Goal: Information Seeking & Learning: Check status

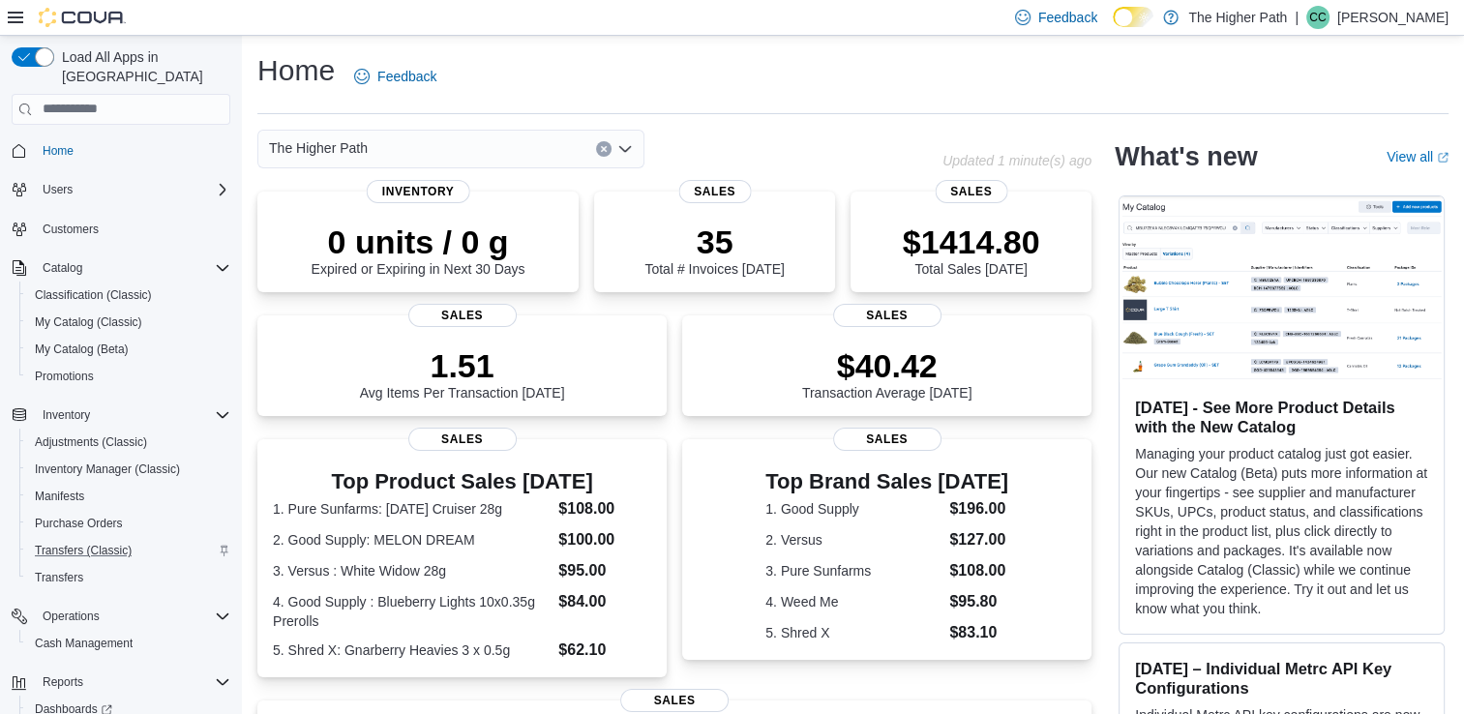
scroll to position [75, 0]
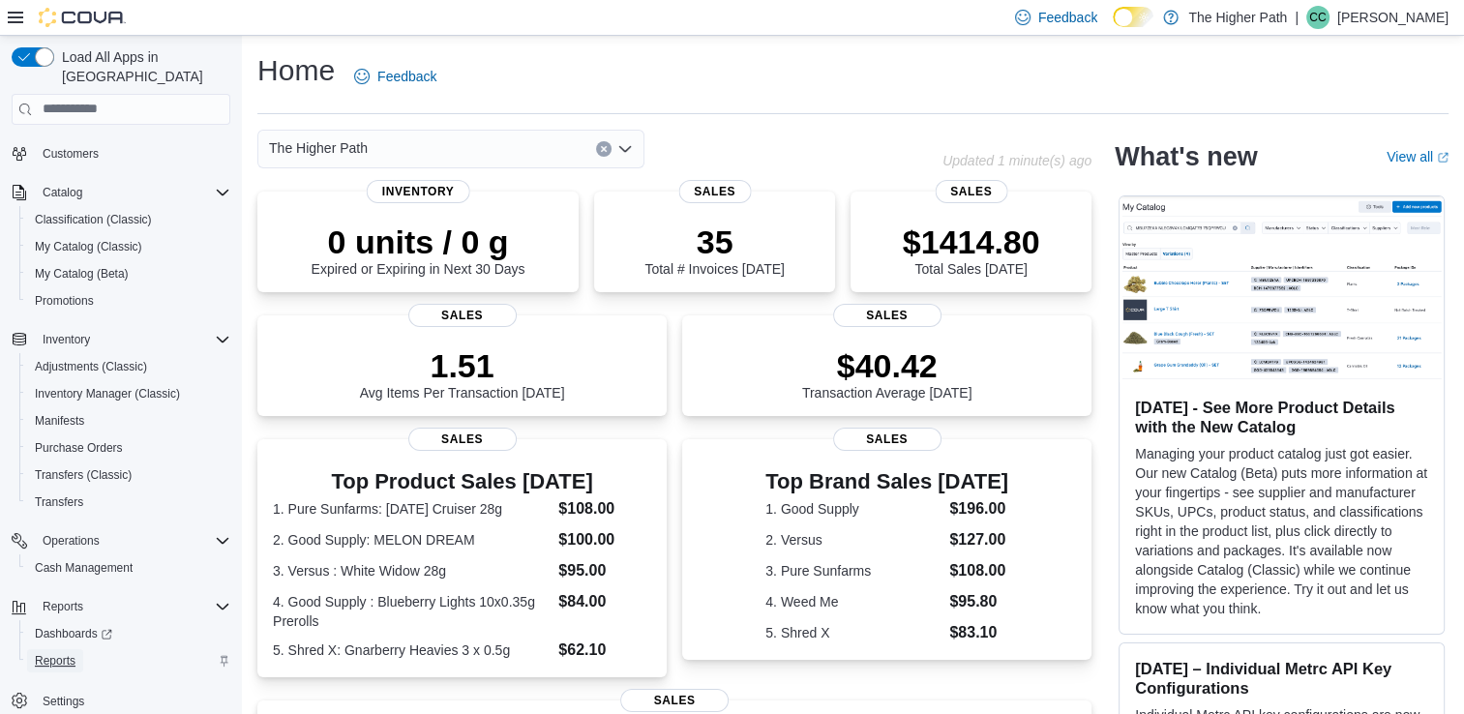
click at [33, 649] on link "Reports" at bounding box center [55, 660] width 56 height 23
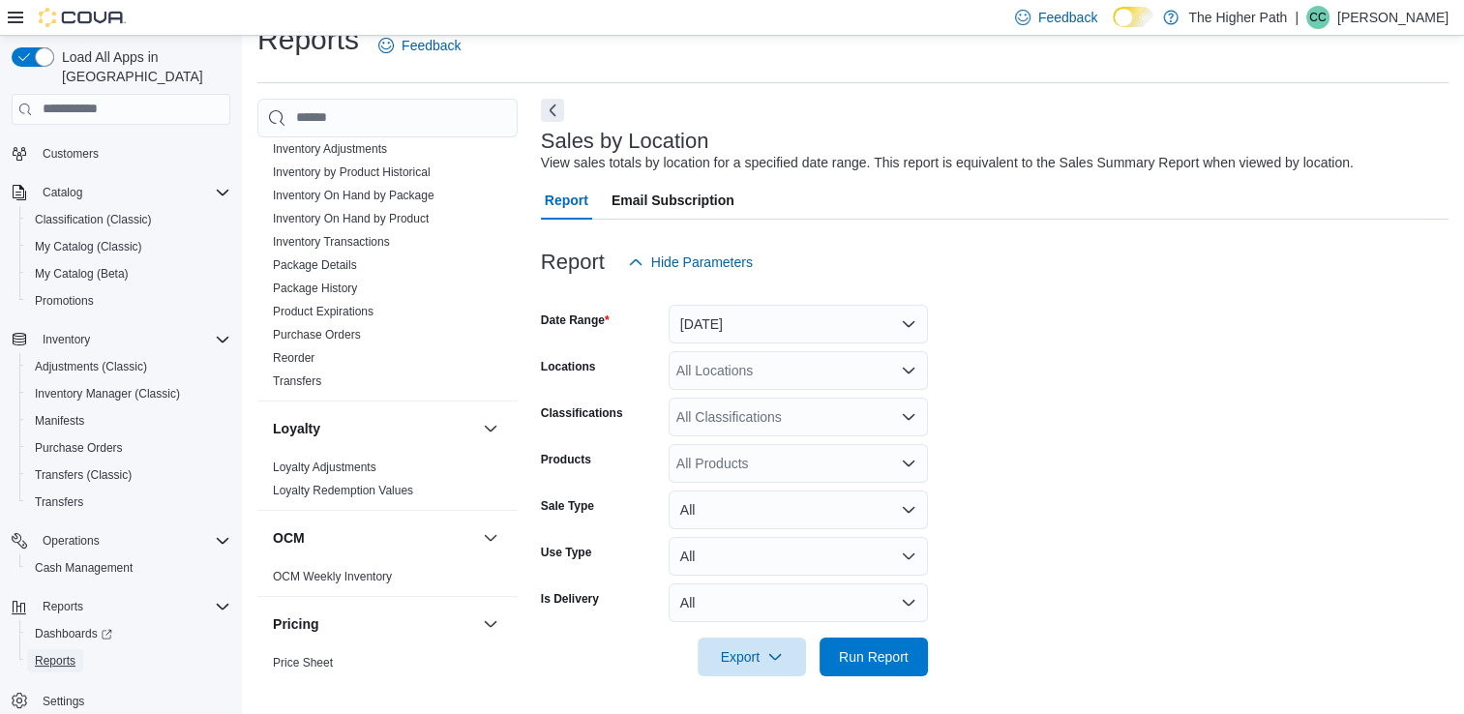
scroll to position [586, 0]
click at [380, 175] on span "Inventory by Product Historical" at bounding box center [352, 170] width 158 height 15
click at [379, 210] on link "Inventory On Hand by Product" at bounding box center [351, 217] width 156 height 14
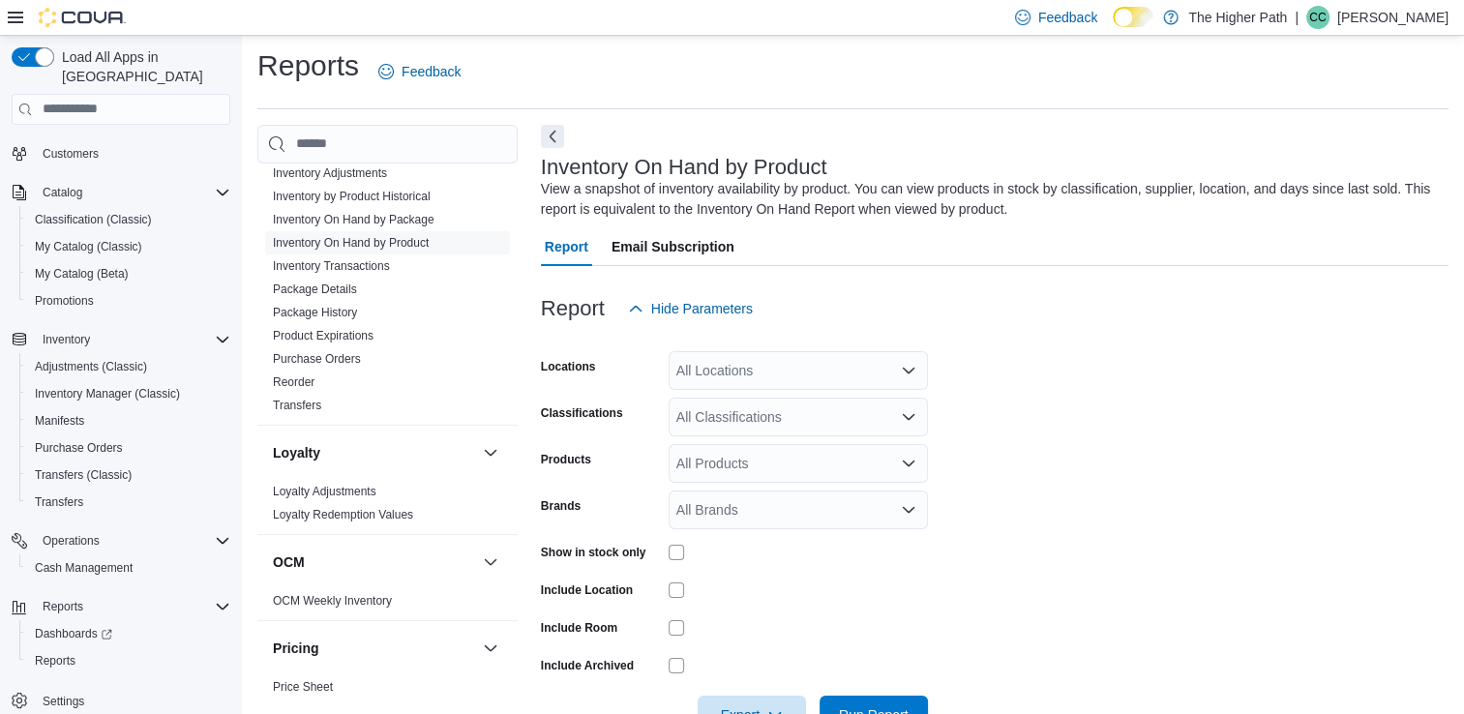
scroll to position [63, 0]
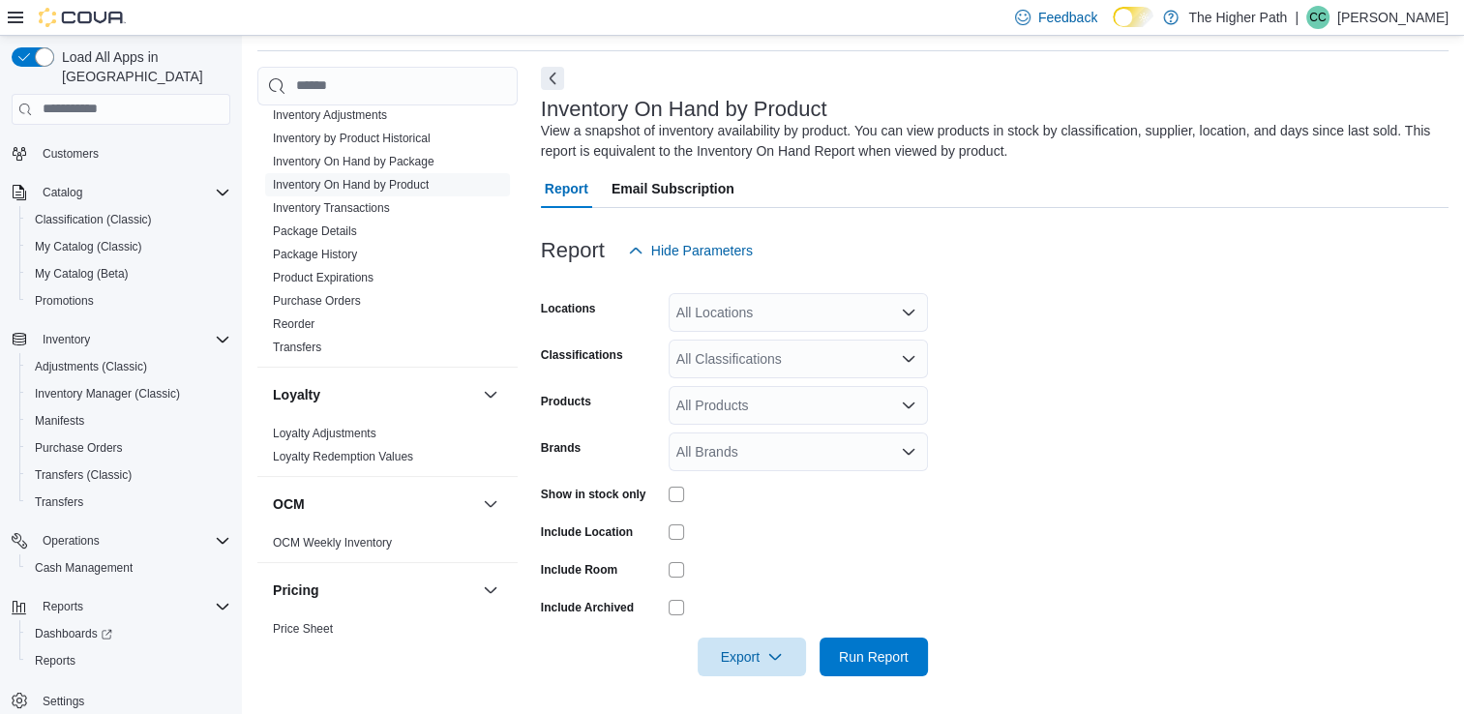
click at [878, 314] on div "All Locations" at bounding box center [798, 312] width 259 height 39
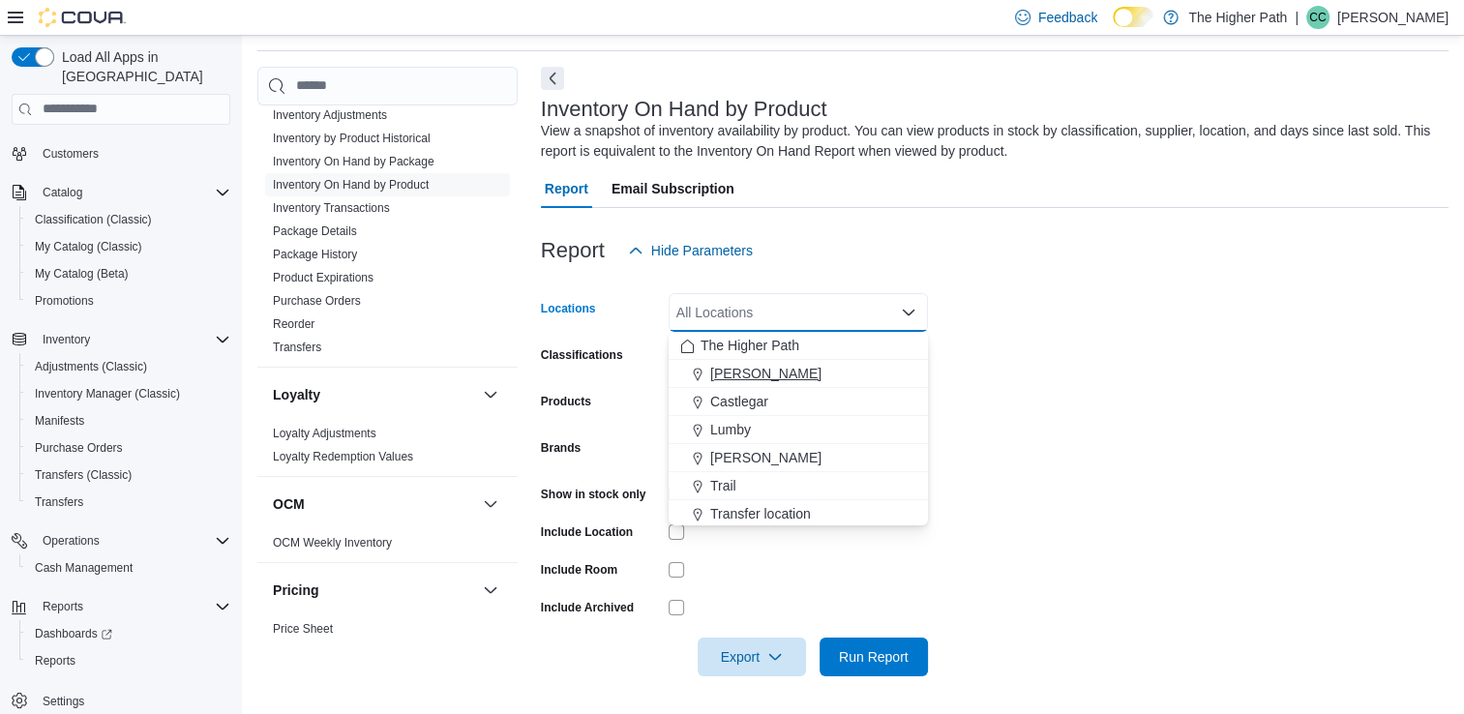
click at [747, 369] on span "Armstrong" at bounding box center [765, 373] width 111 height 19
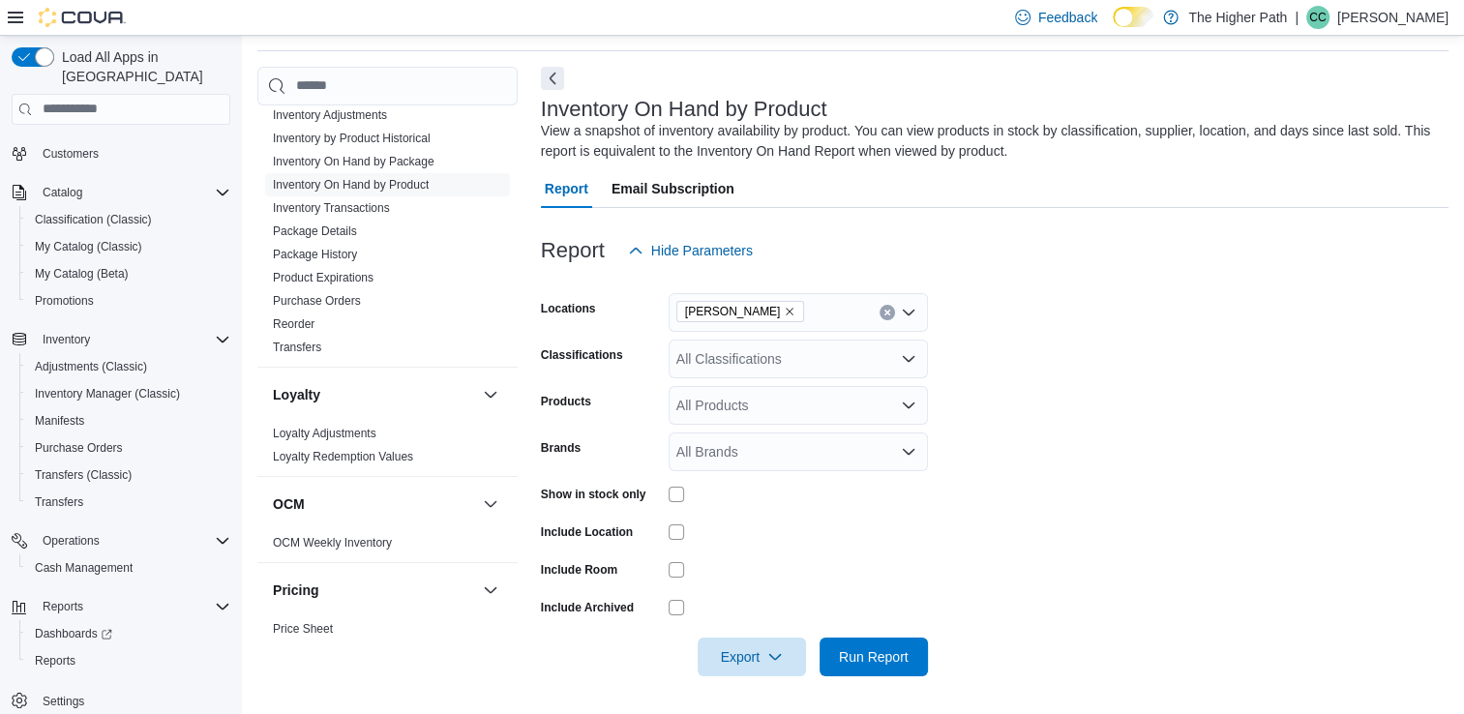
click at [1112, 374] on form "Locations Armstrong Classifications All Classifications Products All Products B…" at bounding box center [995, 473] width 908 height 406
click at [890, 656] on span "Run Report" at bounding box center [874, 655] width 70 height 19
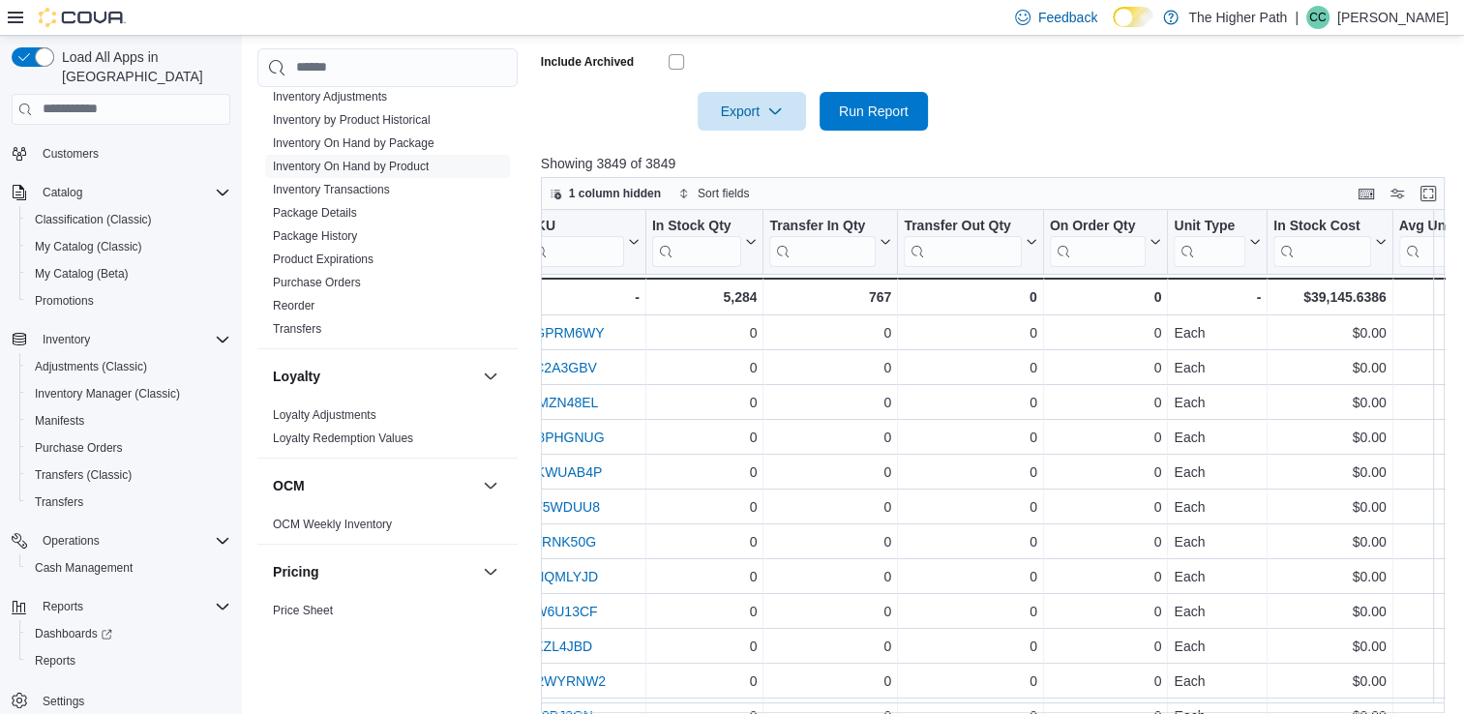
scroll to position [0, 832]
